Goal: Task Accomplishment & Management: Manage account settings

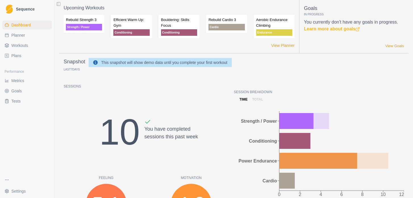
click at [16, 37] on span "Planner" at bounding box center [18, 35] width 14 height 6
select select "month"
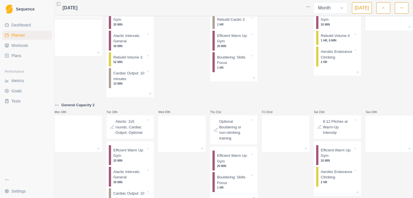
scroll to position [203, 0]
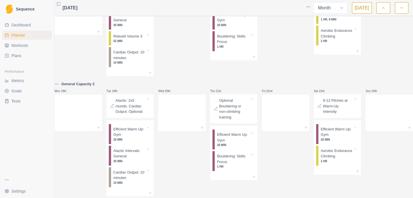
click at [21, 189] on html "Sequence Dashboard Planner Workouts Plans Performance Metrics Goals Tests Setti…" at bounding box center [206, 99] width 413 height 198
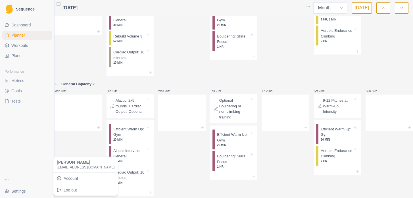
click at [20, 45] on html "Sequence Dashboard Planner Workouts Plans Performance Metrics Goals Tests Setti…" at bounding box center [206, 99] width 413 height 198
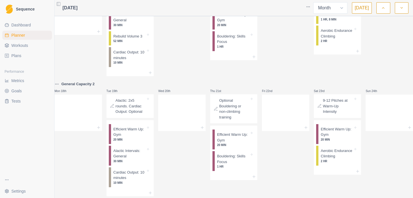
click at [20, 45] on span "Workouts" at bounding box center [19, 46] width 17 height 6
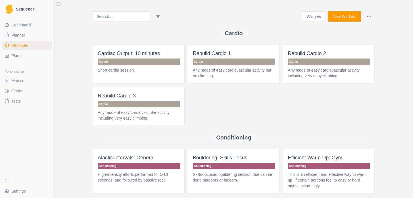
click at [20, 29] on link "Dashboard" at bounding box center [27, 24] width 50 height 9
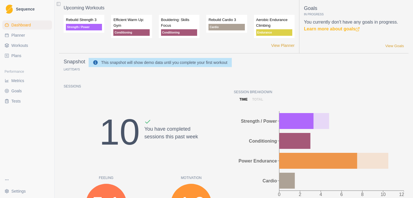
click at [13, 54] on span "Plans" at bounding box center [16, 56] width 10 height 6
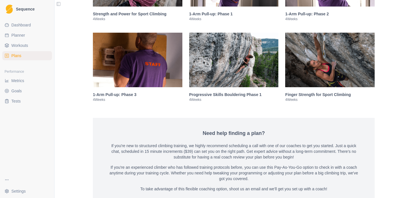
scroll to position [958, 0]
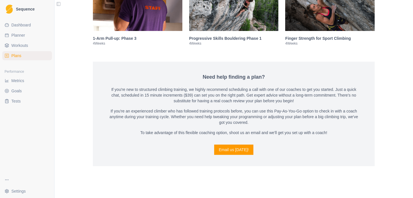
click at [18, 44] on span "Workouts" at bounding box center [19, 46] width 17 height 6
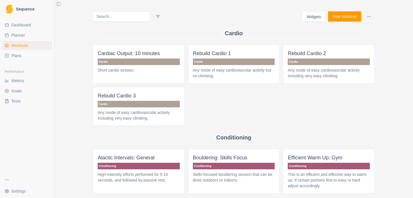
click at [369, 16] on html "Sequence Dashboard Planner Workouts Plans Performance Metrics Goals Tests Setti…" at bounding box center [206, 99] width 413 height 198
click at [16, 24] on html "Sequence Dashboard Planner Workouts Plans Performance Metrics Goals Tests Setti…" at bounding box center [206, 99] width 413 height 198
click at [16, 24] on span "Dashboard" at bounding box center [21, 25] width 20 height 6
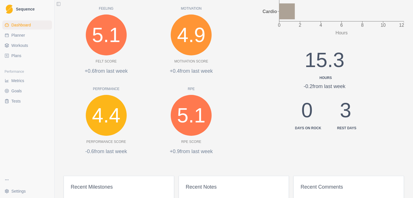
scroll to position [293, 0]
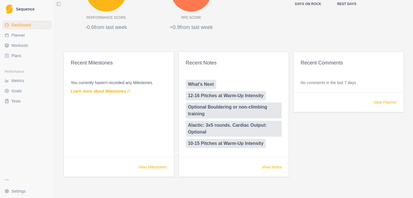
click at [21, 35] on span "Planner" at bounding box center [18, 35] width 14 height 6
select select "month"
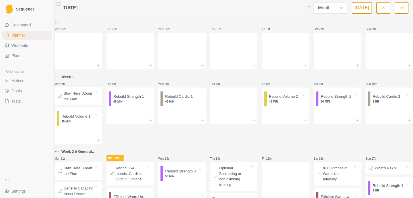
click at [23, 24] on span "Dashboard" at bounding box center [21, 25] width 20 height 6
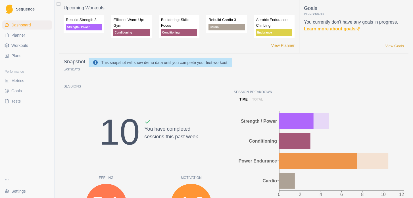
click at [15, 35] on span "Planner" at bounding box center [18, 35] width 14 height 6
select select "month"
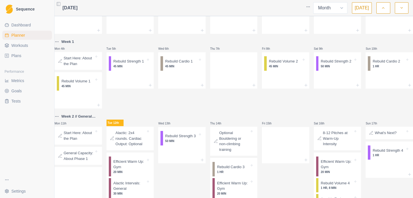
scroll to position [35, 0]
click at [125, 64] on p "Rebuild Strength 1" at bounding box center [128, 62] width 31 height 6
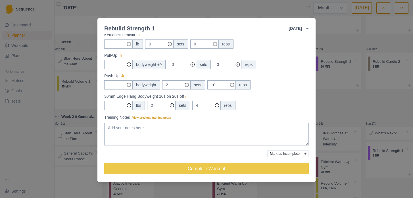
scroll to position [0, 0]
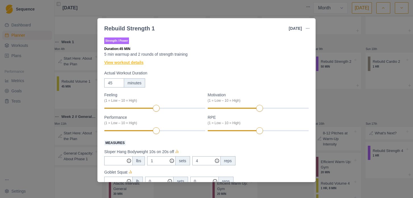
click at [136, 63] on link "View workout details" at bounding box center [123, 63] width 39 height 6
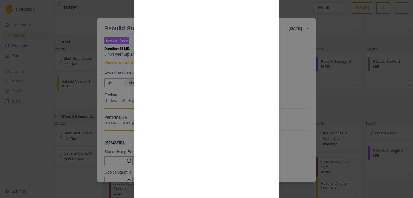
scroll to position [446, 0]
click at [294, 82] on div "Workout Details Do a general warm-up of 1 squat, 1 push-up, and 1 inverted row.…" at bounding box center [206, 99] width 413 height 198
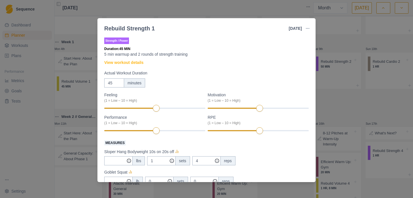
click at [328, 42] on div "Rebuild Strength 1 [DATE] Link To Goal View Workout Metrics Edit Original Worko…" at bounding box center [206, 99] width 413 height 198
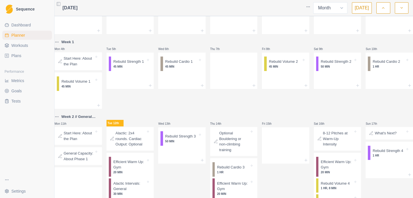
click at [399, 11] on button "button" at bounding box center [401, 7] width 14 height 11
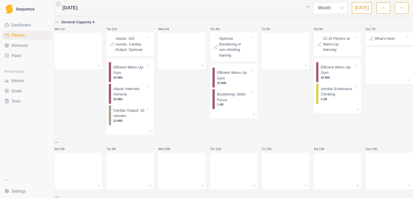
click at [385, 9] on button "button" at bounding box center [383, 7] width 14 height 11
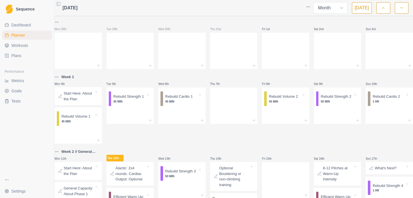
click at [309, 7] on html "Sequence Dashboard Planner Workouts Plans Performance Metrics Goals Tests Setti…" at bounding box center [206, 99] width 413 height 198
click at [284, 28] on div "Clear Planner" at bounding box center [286, 27] width 54 height 9
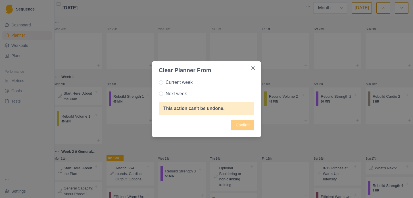
click at [161, 83] on span at bounding box center [161, 82] width 5 height 5
click at [159, 82] on input "Current week" at bounding box center [158, 82] width 0 height 0
radio input "true"
click at [238, 129] on button "Confirm" at bounding box center [242, 125] width 23 height 10
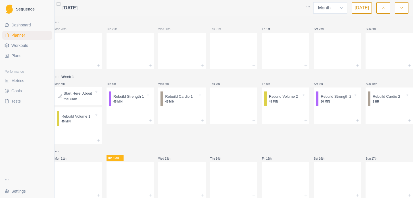
click at [80, 97] on p "Start Here: About the Plan" at bounding box center [79, 96] width 30 height 11
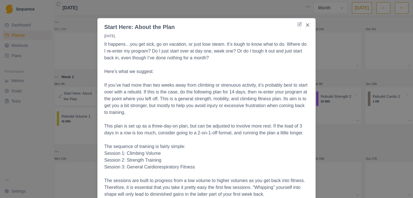
click at [369, 22] on div "Start Here: About the Plan [DATE] It happens…you get sick, go on vacation, or j…" at bounding box center [206, 99] width 413 height 198
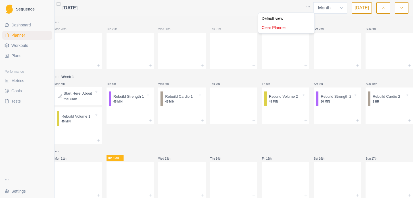
click at [310, 7] on html "Sequence Dashboard Planner Workouts Plans Performance Metrics Goals Tests Setti…" at bounding box center [206, 99] width 413 height 198
click at [280, 30] on div "Clear Planner" at bounding box center [286, 27] width 54 height 9
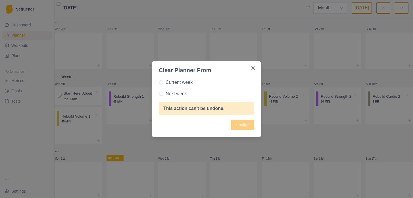
click at [162, 82] on span at bounding box center [161, 82] width 5 height 5
click at [159, 82] on input "Current week" at bounding box center [158, 82] width 0 height 0
radio input "true"
click at [239, 125] on button "Confirm" at bounding box center [242, 125] width 23 height 10
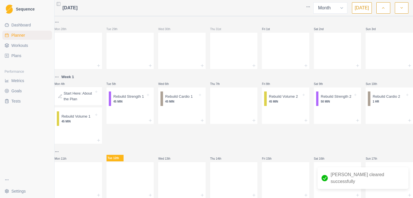
click at [184, 147] on div "Mon 28th Tue 29th Wed 30th Thu 31st Fri 1st Sat 2nd Sun 3rd Week 1 Mon 4th Star…" at bounding box center [233, 163] width 358 height 289
click at [62, 77] on html "Sequence Dashboard Planner Workouts Plans Performance Metrics Goals Tests Setti…" at bounding box center [206, 99] width 413 height 198
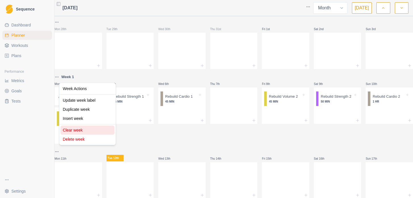
click at [71, 131] on div "Clear week" at bounding box center [87, 129] width 54 height 9
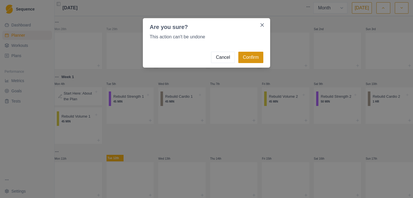
click at [253, 57] on button "Confirm" at bounding box center [250, 57] width 25 height 11
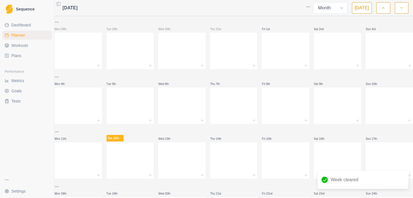
click at [18, 46] on span "Workouts" at bounding box center [19, 46] width 17 height 6
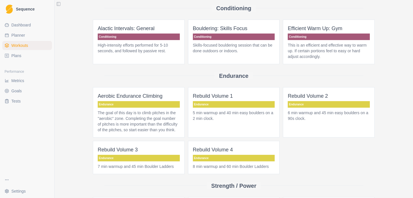
scroll to position [247, 0]
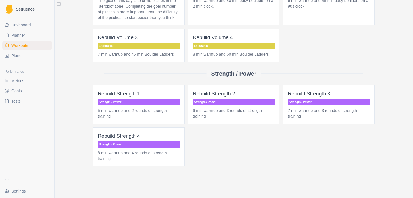
click at [15, 52] on link "Plans" at bounding box center [27, 55] width 50 height 9
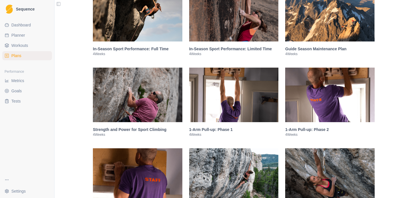
scroll to position [780, 0]
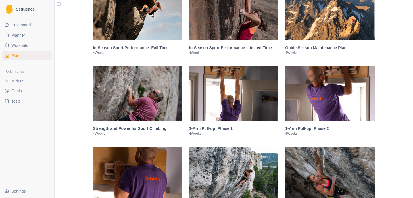
click at [313, 28] on img at bounding box center [329, 13] width 89 height 54
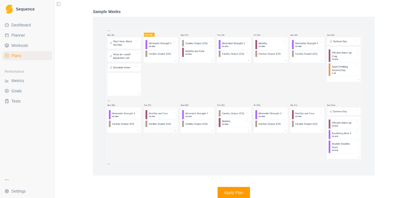
scroll to position [1069, 0]
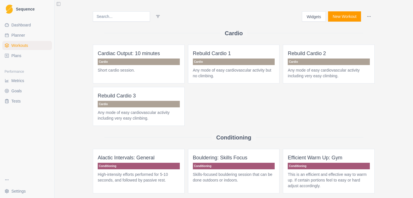
click at [15, 54] on span "Plans" at bounding box center [16, 56] width 10 height 6
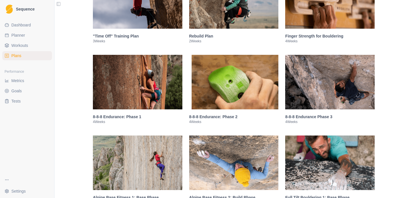
scroll to position [308, 0]
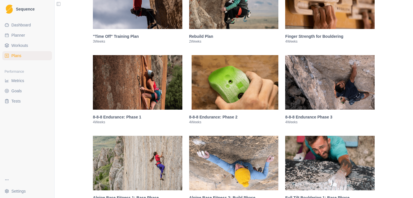
click at [141, 100] on img at bounding box center [137, 82] width 89 height 54
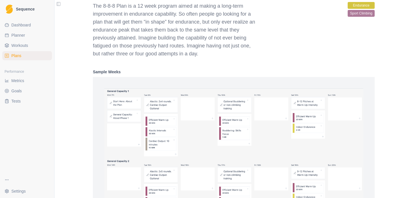
scroll to position [748, 0]
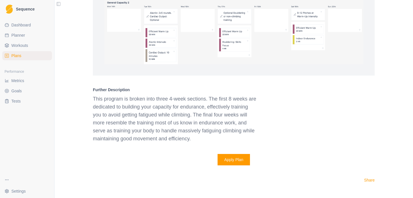
click at [229, 165] on button "Apply Plan" at bounding box center [233, 159] width 33 height 11
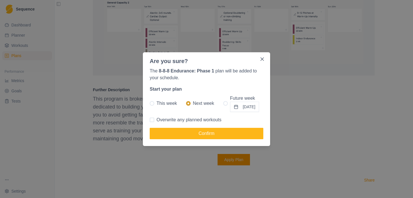
click at [152, 103] on span at bounding box center [152, 103] width 5 height 5
click at [150, 103] on input "This week" at bounding box center [149, 103] width 0 height 0
radio input "true"
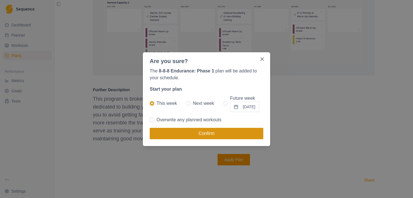
click at [209, 135] on button "Confirm" at bounding box center [206, 133] width 113 height 11
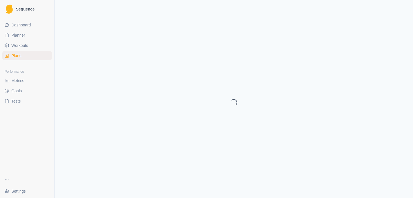
select select "month"
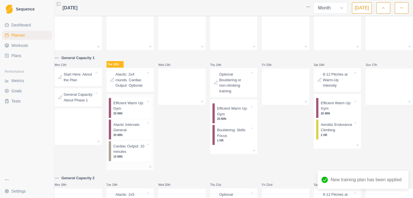
scroll to position [76, 0]
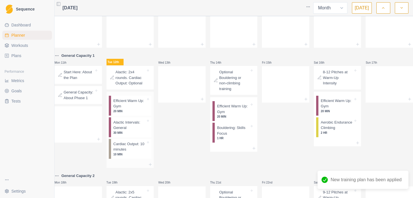
click at [128, 131] on p "Alactic Intervals: General" at bounding box center [129, 124] width 32 height 11
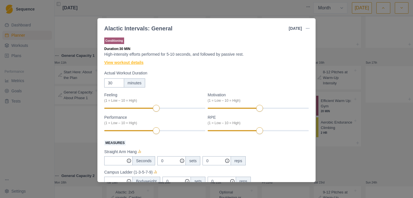
click at [119, 62] on link "View workout details" at bounding box center [123, 63] width 39 height 6
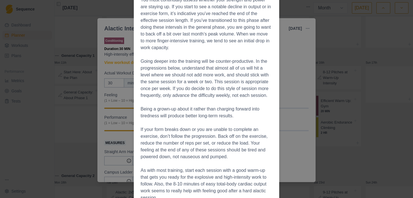
scroll to position [785, 0]
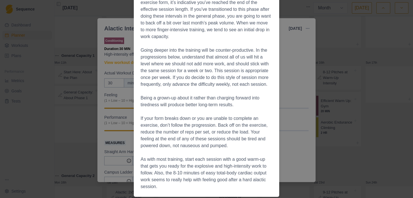
click at [117, 68] on div "Workout Details The Session 0:00 Campus Ladder 1-3-5-7-9 (on medium rungs) 0:30…" at bounding box center [206, 99] width 413 height 198
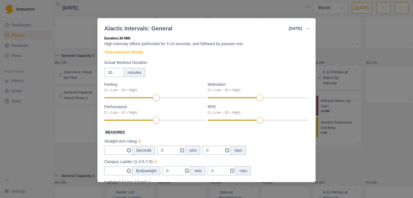
scroll to position [0, 0]
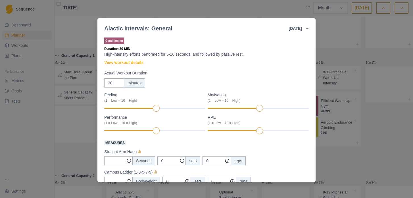
click at [333, 163] on div "Alactic Intervals: General [DATE] Link To Goal View Workout Metrics Edit Origin…" at bounding box center [206, 99] width 413 height 198
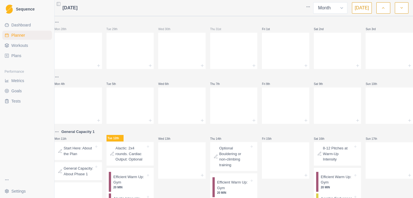
click at [308, 5] on html "Sequence Dashboard Planner Workouts Plans Performance Metrics Goals Tests Setti…" at bounding box center [206, 99] width 413 height 198
click at [283, 27] on div "Clear Planner" at bounding box center [286, 27] width 54 height 9
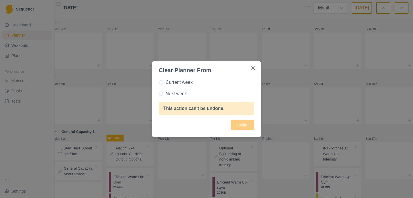
click at [163, 81] on label "Current week" at bounding box center [206, 82] width 95 height 7
click at [159, 82] on input "Current week" at bounding box center [158, 82] width 0 height 0
radio input "true"
click at [246, 124] on button "Confirm" at bounding box center [242, 125] width 23 height 10
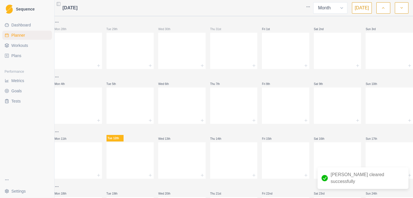
click at [17, 54] on span "Plans" at bounding box center [16, 56] width 10 height 6
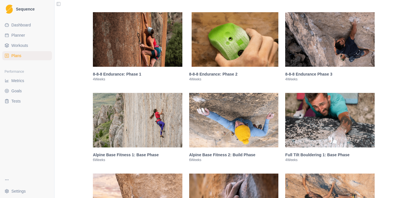
scroll to position [350, 0]
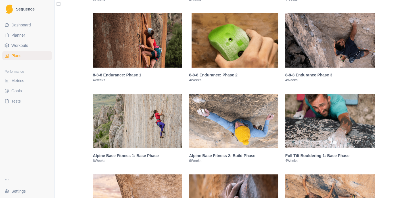
click at [226, 58] on img at bounding box center [233, 40] width 89 height 54
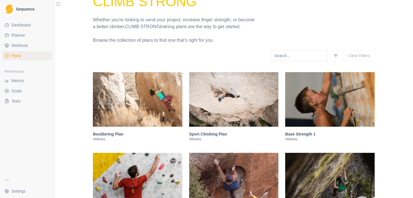
scroll to position [0, 0]
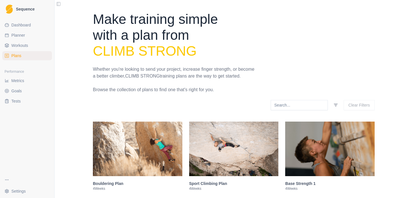
click at [18, 57] on span "Plans" at bounding box center [16, 56] width 10 height 6
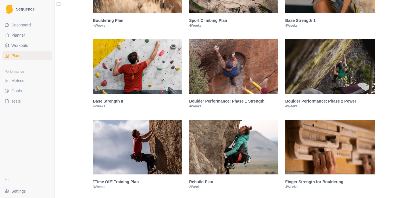
scroll to position [322, 0]
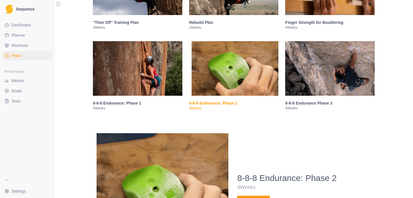
click at [131, 75] on img at bounding box center [137, 68] width 89 height 54
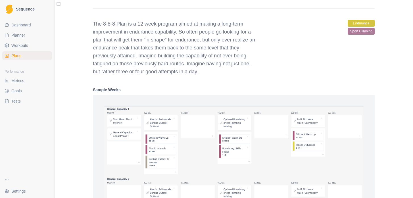
scroll to position [572, 0]
click at [162, 148] on img at bounding box center [233, 173] width 259 height 134
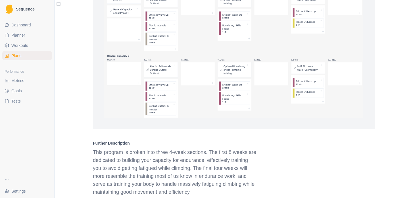
scroll to position [786, 0]
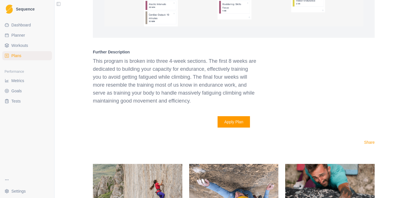
click at [226, 127] on button "Apply Plan" at bounding box center [233, 121] width 33 height 11
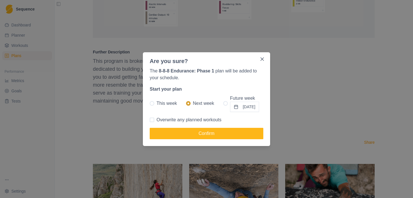
click at [151, 101] on span at bounding box center [152, 103] width 5 height 5
click at [150, 103] on input "This week" at bounding box center [149, 103] width 0 height 0
radio input "true"
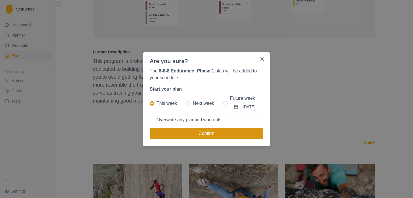
click at [174, 137] on button "Confirm" at bounding box center [206, 133] width 113 height 11
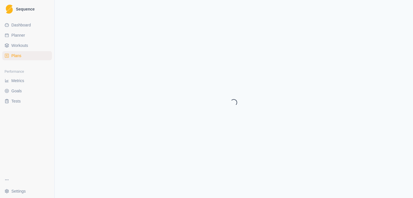
select select "month"
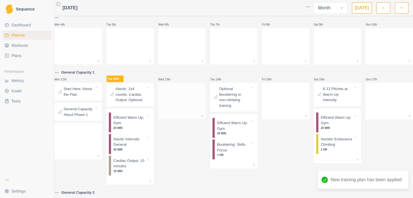
scroll to position [211, 0]
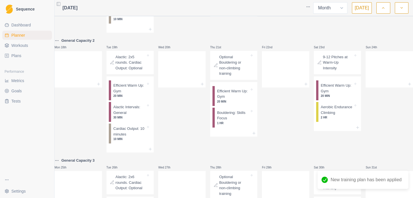
click at [228, 76] on p "Optional Bouldering or non-climbing training" at bounding box center [234, 65] width 30 height 22
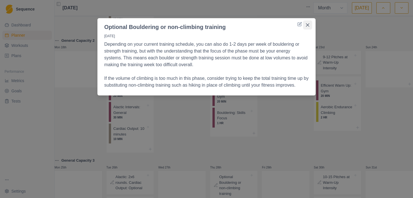
click at [309, 25] on button "Close" at bounding box center [307, 24] width 9 height 9
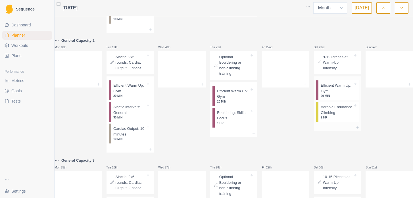
click at [330, 115] on p "Aerobic Endurance Climbing" at bounding box center [336, 109] width 32 height 11
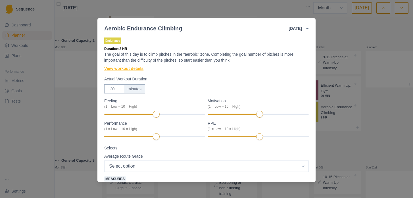
click at [126, 67] on link "View workout details" at bounding box center [123, 69] width 39 height 6
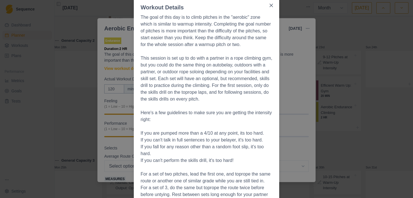
scroll to position [0, 0]
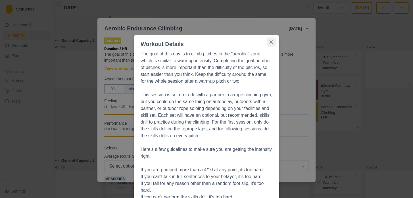
click at [271, 42] on icon "Close" at bounding box center [270, 41] width 3 height 3
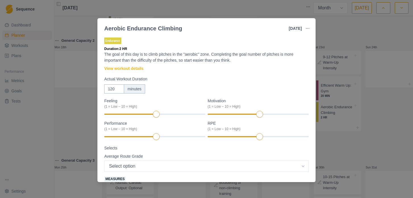
click at [332, 35] on div "Aerobic Endurance Climbing [DATE] Link To Goal View Workout Metrics Edit Origin…" at bounding box center [206, 99] width 413 height 198
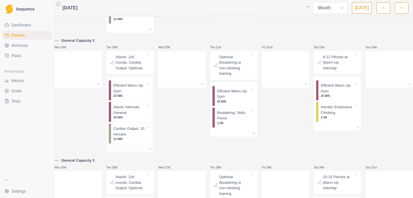
click at [121, 98] on p "20 MIN" at bounding box center [129, 96] width 32 height 4
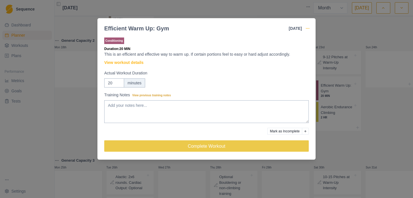
click at [308, 27] on icon "button" at bounding box center [307, 28] width 5 height 5
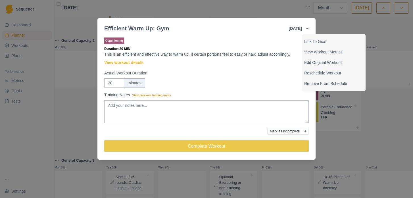
click at [346, 21] on div "Efficient Warm Up: Gym [DATE] Link To Goal View Workout Metrics Edit Original W…" at bounding box center [206, 99] width 413 height 198
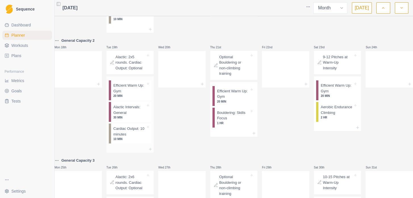
click at [127, 94] on p "Efficient Warm Up: Gym" at bounding box center [129, 88] width 32 height 11
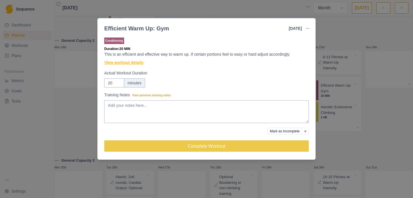
click at [123, 64] on link "View workout details" at bounding box center [123, 63] width 39 height 6
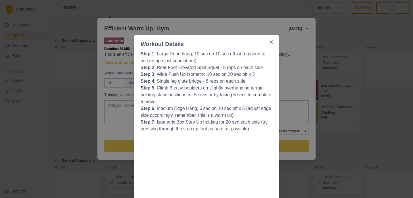
click at [292, 83] on div "Workout Details Step 1 : Large Rung hang, 10 sec on 10 sec off x4 (no need to u…" at bounding box center [206, 99] width 413 height 198
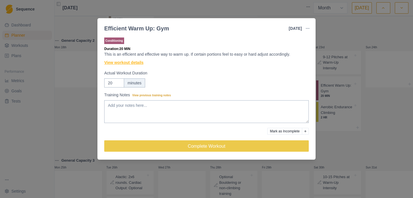
click at [123, 62] on link "View workout details" at bounding box center [123, 63] width 39 height 6
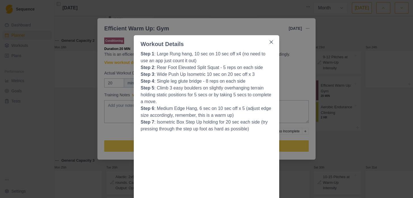
click at [288, 91] on div "Workout Details Step 1 : Large Rung hang, 10 sec on 10 sec off x4 (no need to u…" at bounding box center [206, 99] width 413 height 198
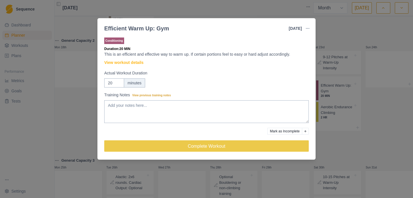
click at [332, 48] on div "Efficient Warm Up: Gym [DATE] Link To Goal View Workout Metrics Edit Original W…" at bounding box center [206, 99] width 413 height 198
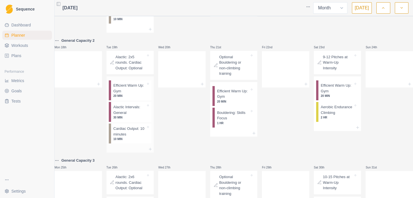
click at [126, 119] on p "30 MIN" at bounding box center [129, 117] width 32 height 4
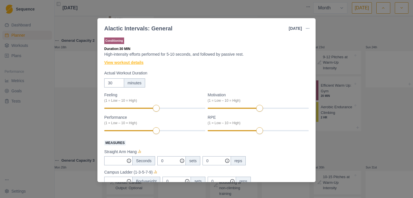
click at [122, 64] on link "View workout details" at bounding box center [123, 63] width 39 height 6
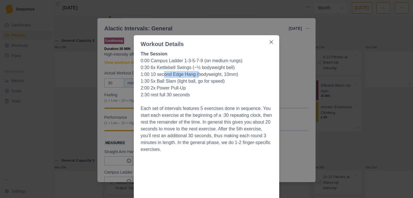
drag, startPoint x: 163, startPoint y: 74, endPoint x: 197, endPoint y: 76, distance: 34.1
click at [197, 76] on p "1:00 10 second Edge Hang (bodyweight, 10mm)" at bounding box center [206, 74] width 132 height 7
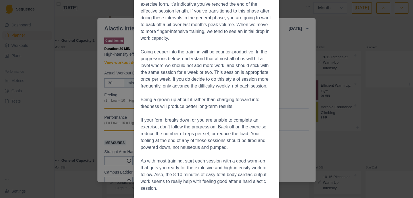
scroll to position [785, 0]
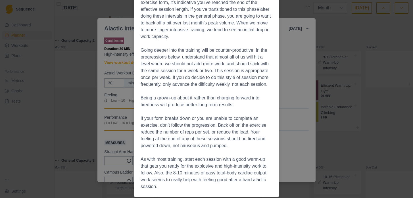
click at [297, 133] on div "Workout Details The Session 0:00 Campus Ladder 1-3-5-7-9 (on medium rungs) 0:30…" at bounding box center [206, 99] width 413 height 198
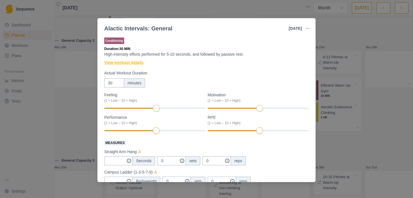
click at [127, 63] on link "View workout details" at bounding box center [123, 63] width 39 height 6
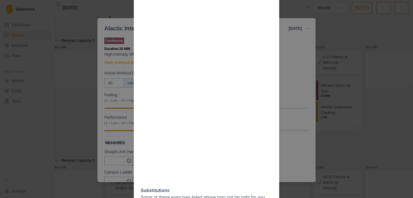
scroll to position [465, 0]
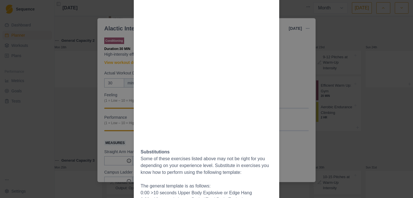
click at [217, 169] on p "Some of these exercises listed above may not be right for you depending on your…" at bounding box center [206, 165] width 132 height 20
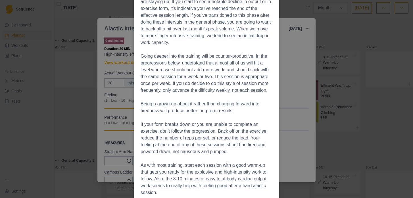
scroll to position [785, 0]
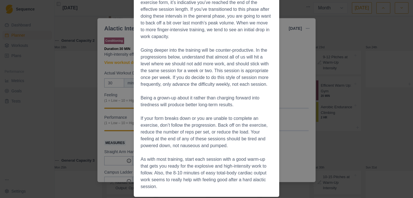
click at [296, 122] on div "Workout Details The Session 0:00 Campus Ladder 1-3-5-7-9 (on medium rungs) 0:30…" at bounding box center [206, 99] width 413 height 198
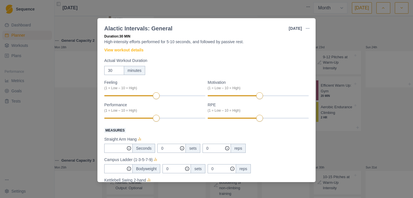
scroll to position [0, 0]
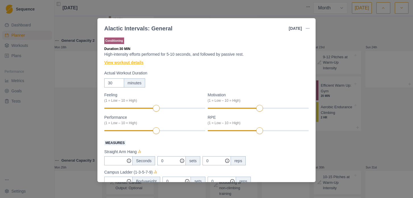
click at [125, 62] on link "View workout details" at bounding box center [123, 63] width 39 height 6
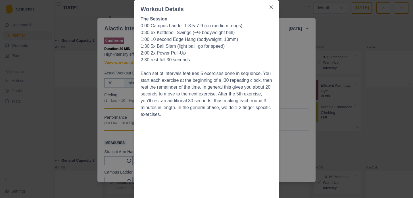
scroll to position [35, 0]
drag, startPoint x: 157, startPoint y: 75, endPoint x: 220, endPoint y: 77, distance: 63.0
click at [220, 77] on p "Each set of intervals features 5 exercises done in sequence. You start each exe…" at bounding box center [206, 94] width 132 height 48
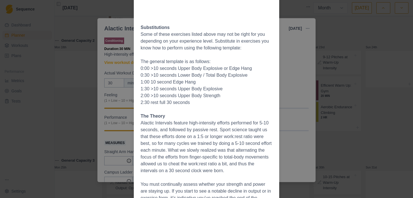
scroll to position [590, 0]
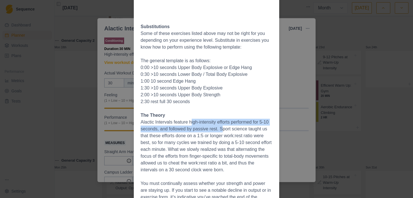
drag, startPoint x: 192, startPoint y: 122, endPoint x: 228, endPoint y: 127, distance: 36.6
click at [228, 127] on p "Alactic Intervals feature high-intensity efforts performed for 5-10 seconds, an…" at bounding box center [206, 146] width 132 height 54
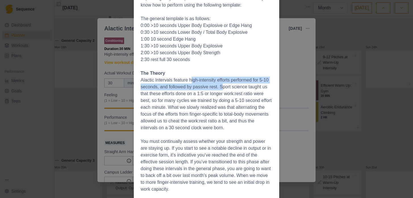
scroll to position [635, 0]
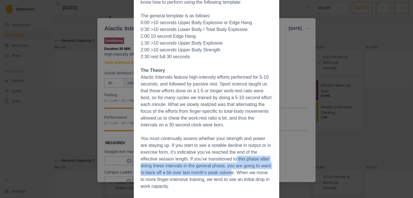
drag, startPoint x: 240, startPoint y: 157, endPoint x: 252, endPoint y: 173, distance: 20.3
click at [252, 173] on p "You must continually assess whether your strength and power are staying up. If …" at bounding box center [206, 162] width 132 height 54
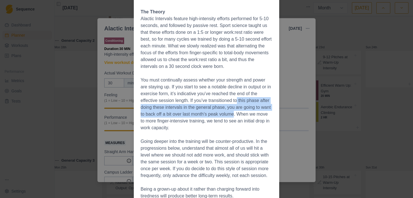
scroll to position [724, 0]
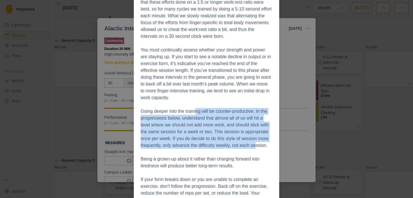
drag, startPoint x: 197, startPoint y: 111, endPoint x: 258, endPoint y: 142, distance: 69.0
click at [258, 142] on p "Going deeper into the training will be counter-productive. In the progressions …" at bounding box center [206, 128] width 132 height 41
